Goal: Task Accomplishment & Management: Complete application form

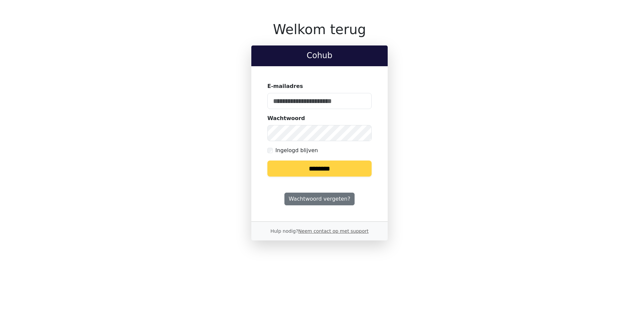
type input "**********"
click at [312, 170] on input "********" at bounding box center [319, 168] width 104 height 16
click at [324, 172] on input "********" at bounding box center [319, 168] width 104 height 16
